Goal: Navigation & Orientation: Find specific page/section

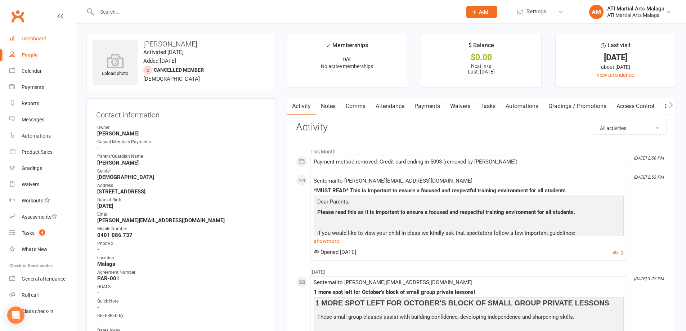
click at [50, 40] on link "Dashboard" at bounding box center [42, 39] width 67 height 16
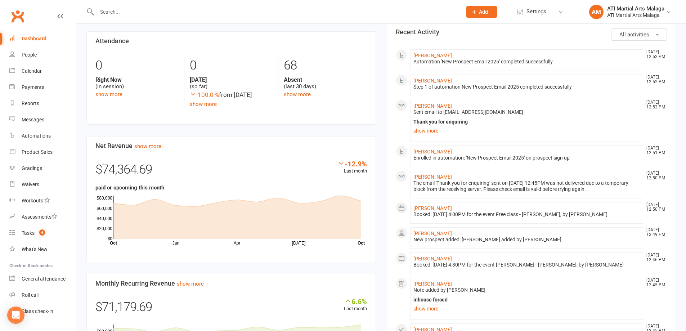
scroll to position [360, 0]
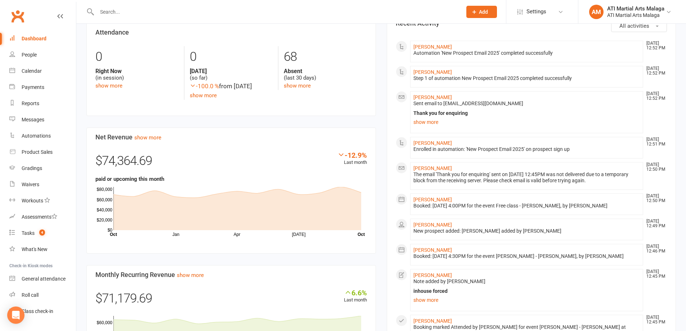
click at [379, 72] on div "Members show more -1.0% Last 30 Days Active / Suspended Members Jun [DATE] Aug …" at bounding box center [231, 148] width 300 height 492
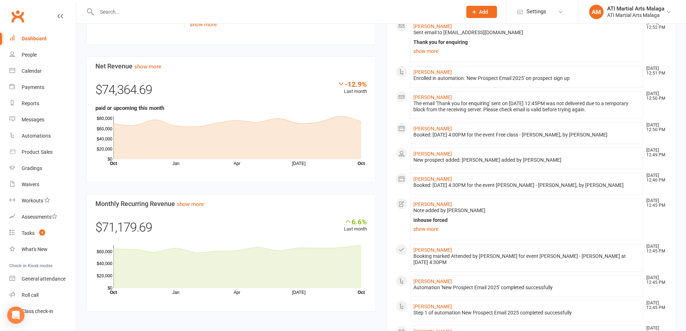
scroll to position [504, 0]
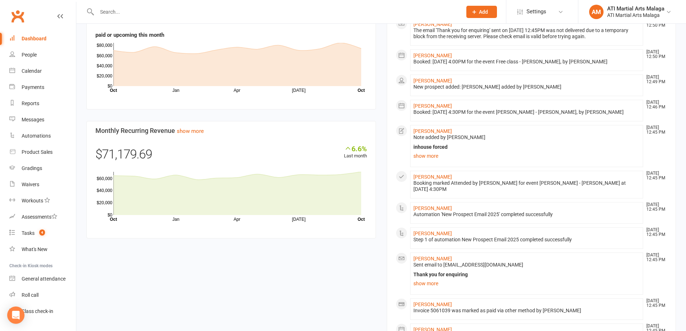
click at [379, 72] on div "Members show more -1.0% Last 30 Days Active / Suspended Members Jun [DATE] Aug …" at bounding box center [231, 4] width 300 height 492
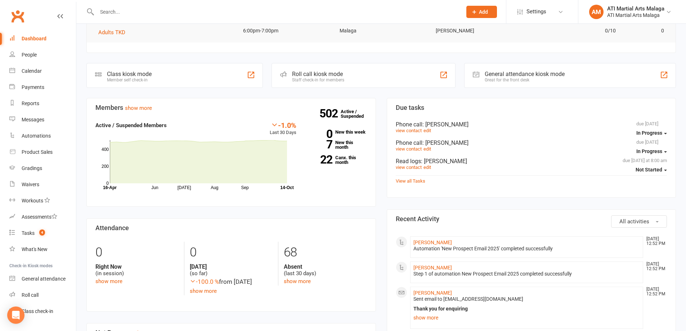
scroll to position [216, 0]
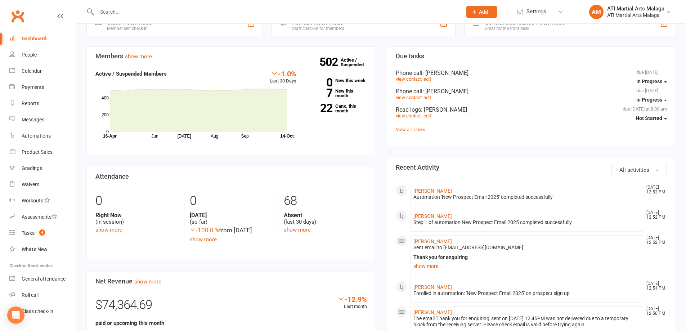
click at [379, 72] on div "Members show more -1.0% Last 30 Days Active / Suspended Members Jun [DATE] Aug …" at bounding box center [231, 292] width 300 height 492
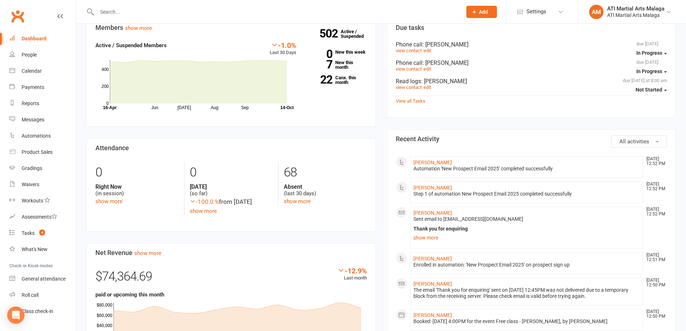
scroll to position [252, 0]
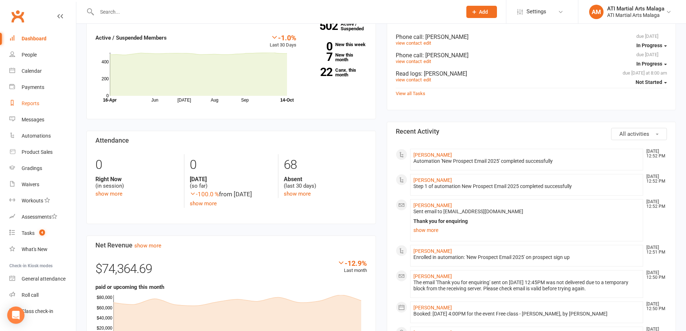
click at [31, 102] on div "Reports" at bounding box center [31, 104] width 18 height 6
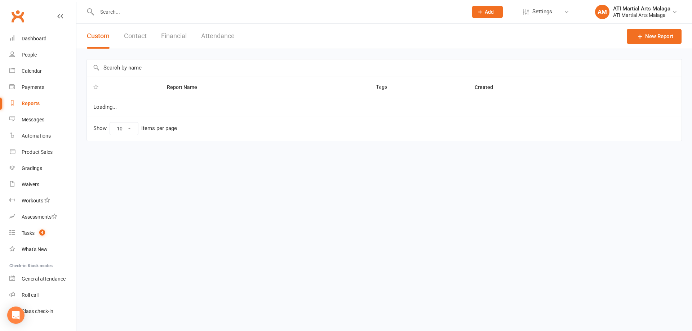
select select "100"
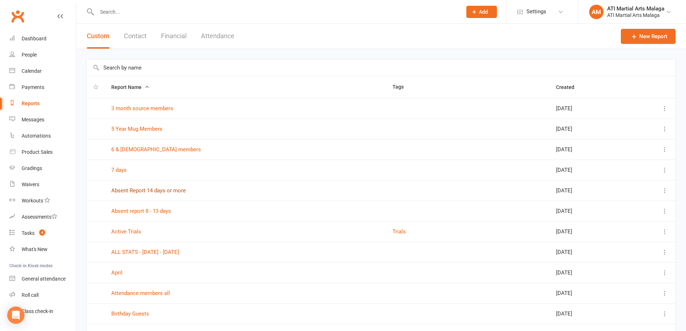
click at [157, 191] on link "Absent Report 14 days or more" at bounding box center [148, 190] width 75 height 6
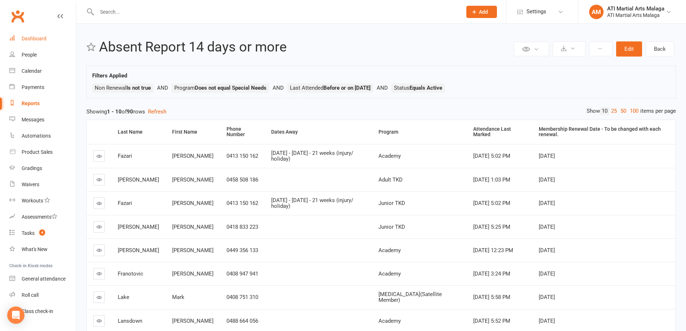
click at [52, 44] on link "Dashboard" at bounding box center [42, 39] width 67 height 16
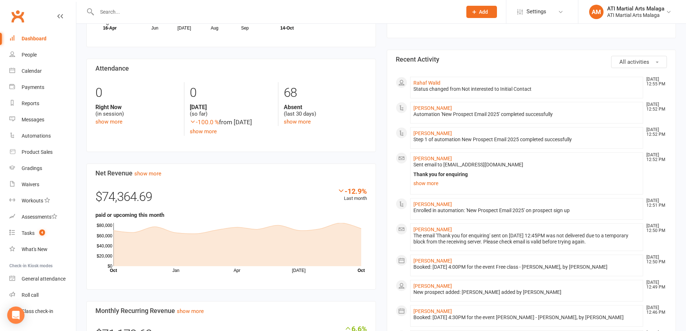
scroll to position [504, 0]
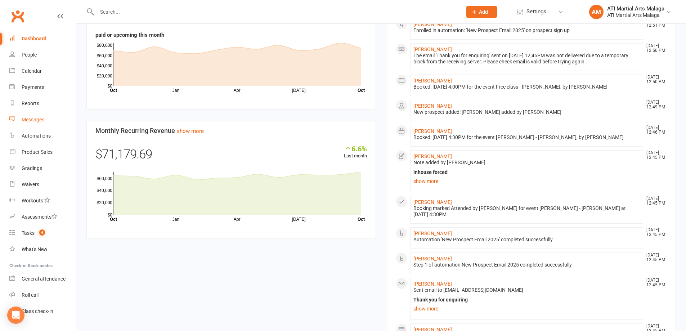
click at [55, 121] on link "Messages" at bounding box center [42, 120] width 67 height 16
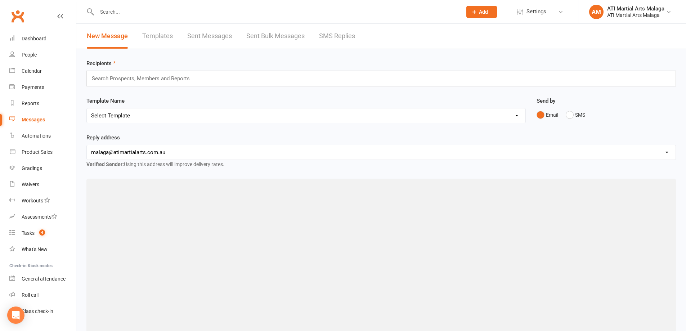
click at [336, 38] on link "SMS Replies" at bounding box center [337, 36] width 36 height 25
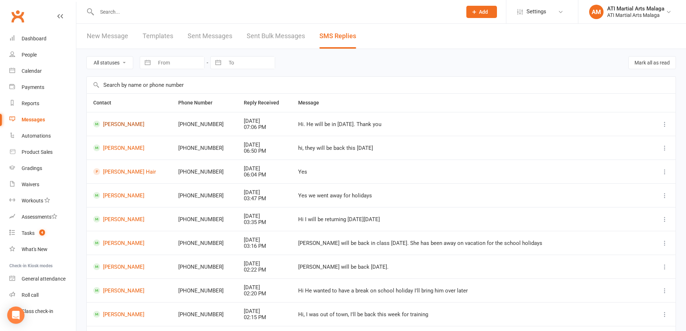
click at [117, 124] on link "[PERSON_NAME]" at bounding box center [129, 124] width 72 height 7
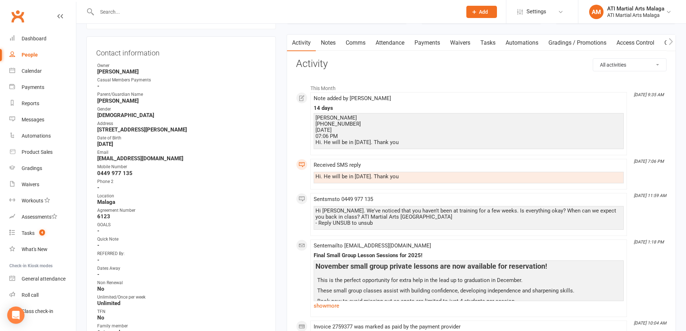
scroll to position [108, 0]
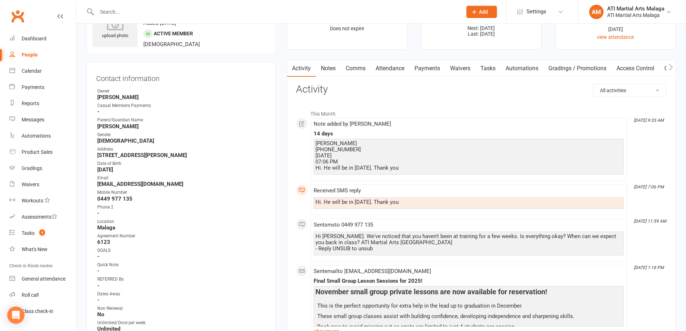
scroll to position [0, 0]
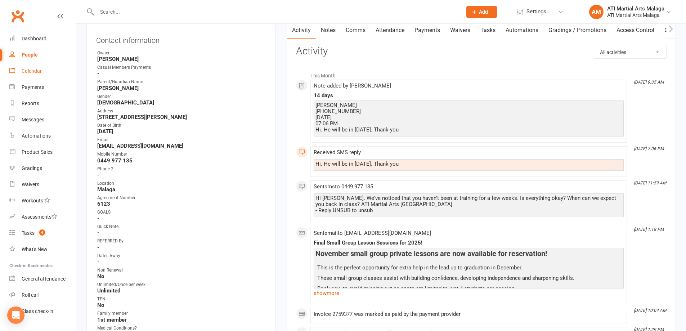
scroll to position [72, 0]
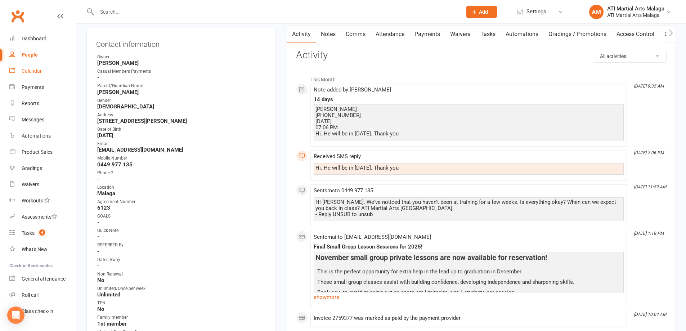
click at [40, 70] on div "Calendar" at bounding box center [32, 71] width 20 height 6
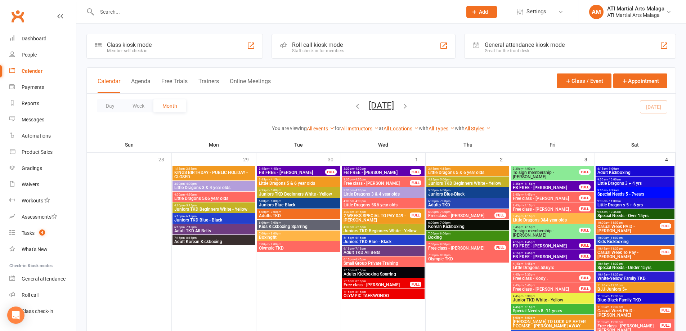
click at [144, 81] on button "Agenda" at bounding box center [140, 85] width 19 height 15
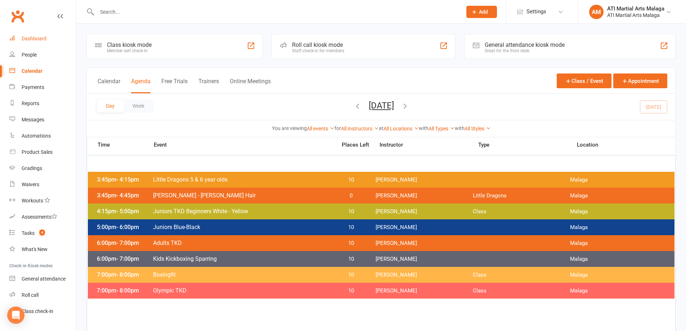
click at [50, 37] on link "Dashboard" at bounding box center [42, 39] width 67 height 16
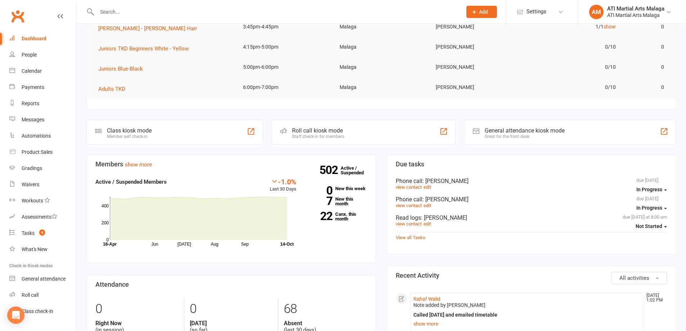
scroll to position [288, 0]
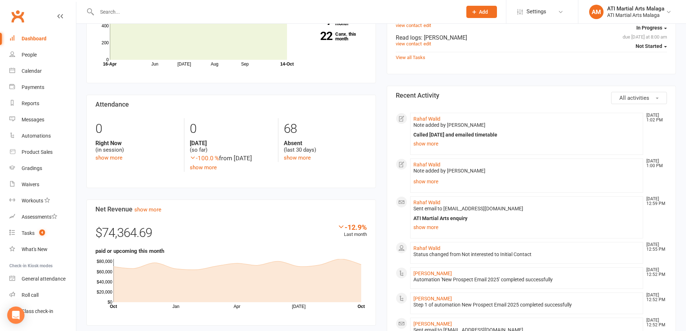
click at [378, 170] on div "Members show more -1.0% Last 30 Days Active / Suspended Members Jun [DATE] Aug …" at bounding box center [231, 220] width 300 height 492
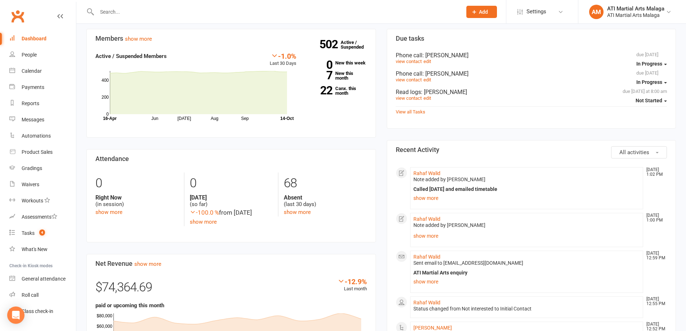
scroll to position [180, 0]
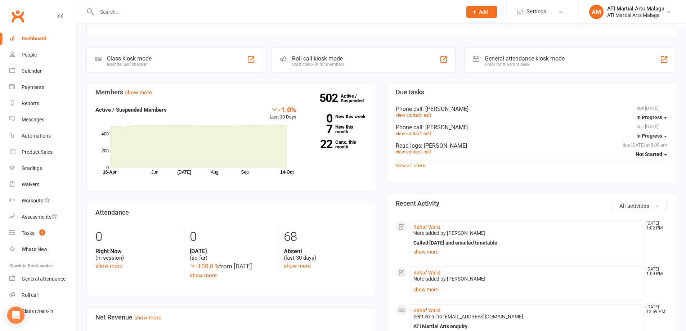
click at [380, 127] on div "Members show more -1.0% Last 30 Days Active / Suspended Members Jun [DATE] Aug …" at bounding box center [231, 328] width 300 height 492
click at [378, 113] on div "Members show more -1.0% Last 30 Days Active / Suspended Members Jun [DATE] Aug …" at bounding box center [231, 328] width 300 height 492
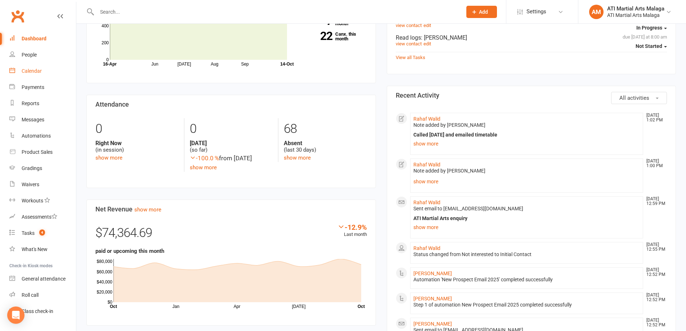
click at [46, 67] on link "Calendar" at bounding box center [42, 71] width 67 height 16
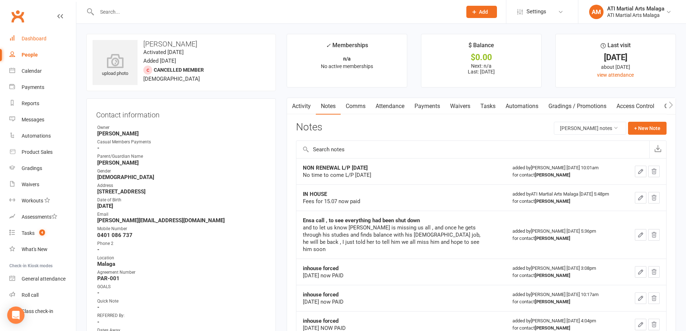
click at [36, 35] on link "Dashboard" at bounding box center [42, 39] width 67 height 16
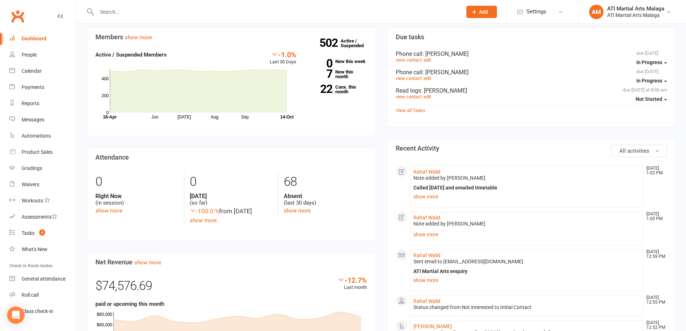
scroll to position [108, 0]
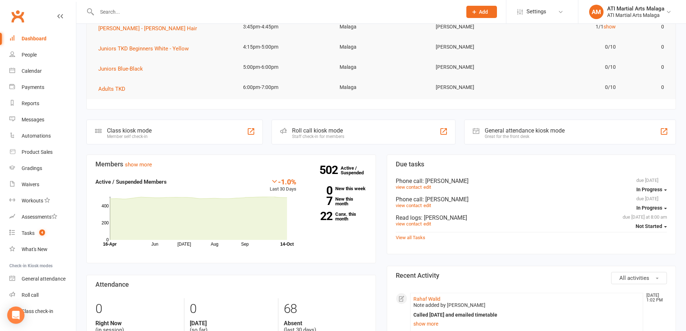
click at [277, 12] on input "text" at bounding box center [276, 12] width 362 height 10
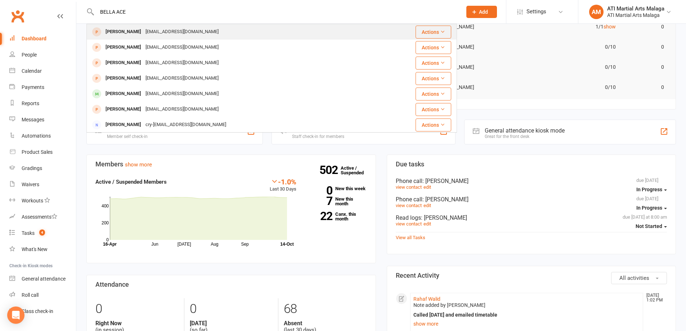
type input "BELLA ACE"
click at [173, 25] on div "Bella Acevedo stephacex@yahoo.com" at bounding box center [236, 31] width 298 height 15
